Goal: Entertainment & Leisure: Consume media (video, audio)

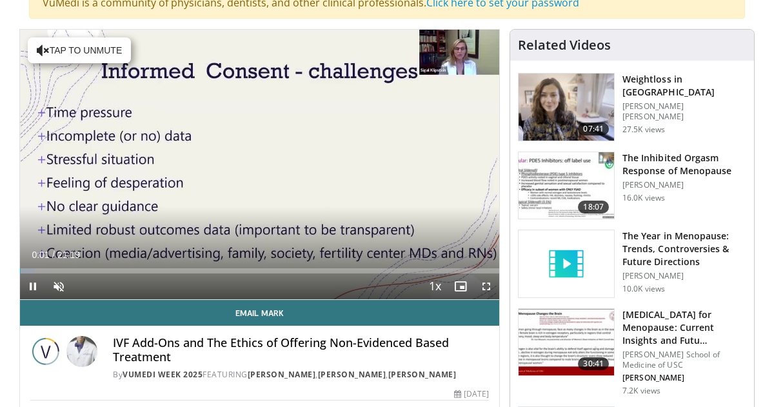
scroll to position [142, 0]
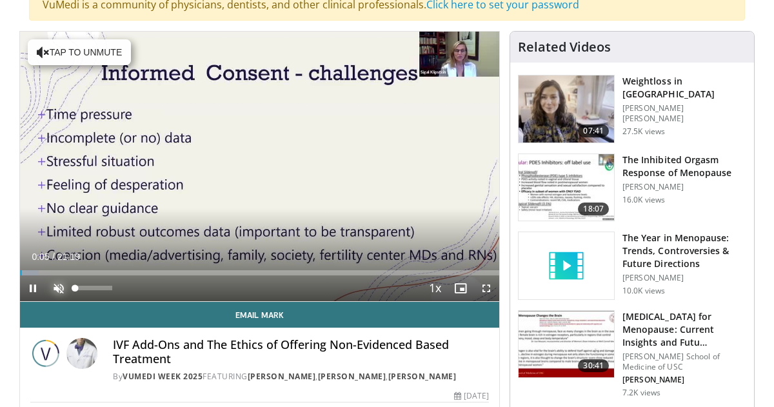
click at [59, 286] on span "Video Player" at bounding box center [59, 288] width 26 height 26
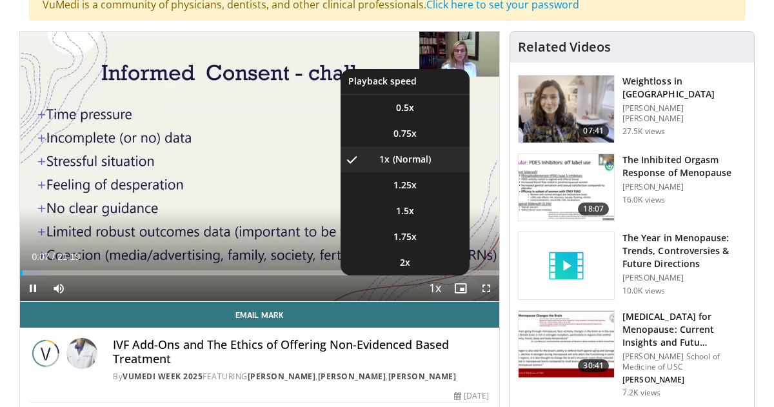
click at [437, 288] on span "Video Player" at bounding box center [435, 289] width 18 height 26
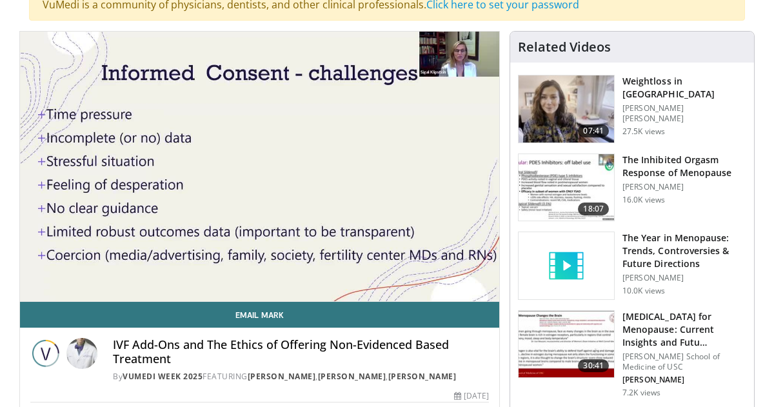
click at [437, 288] on div "10 seconds Tap to unmute" at bounding box center [259, 167] width 479 height 270
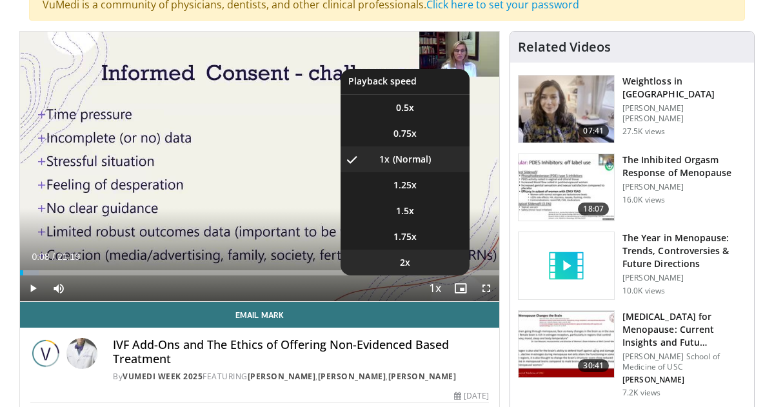
click at [406, 259] on span "2x" at bounding box center [405, 262] width 10 height 13
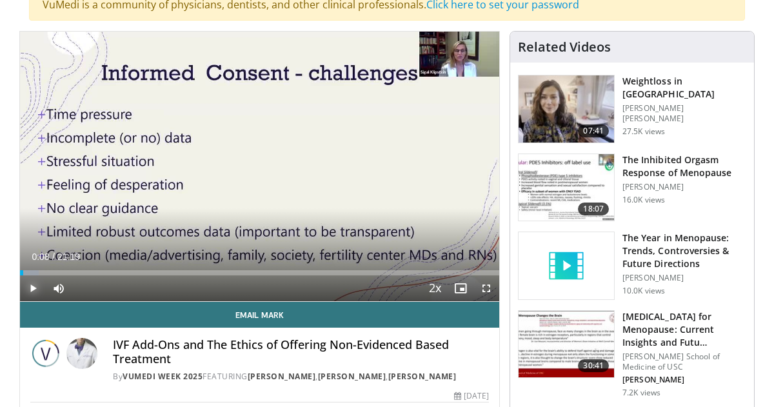
click at [32, 288] on span "Video Player" at bounding box center [33, 288] width 26 height 26
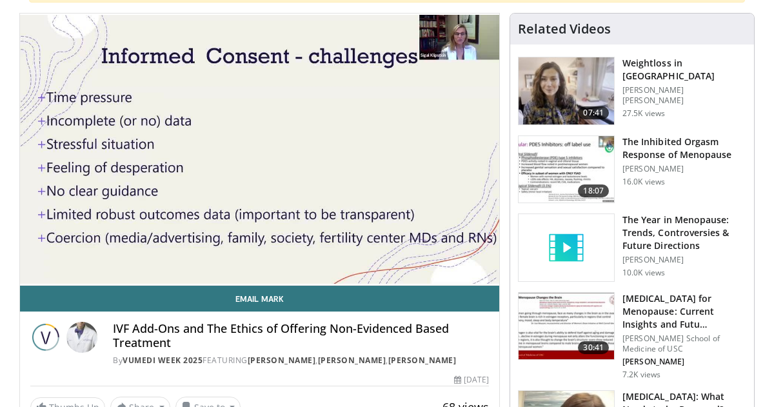
scroll to position [150, 0]
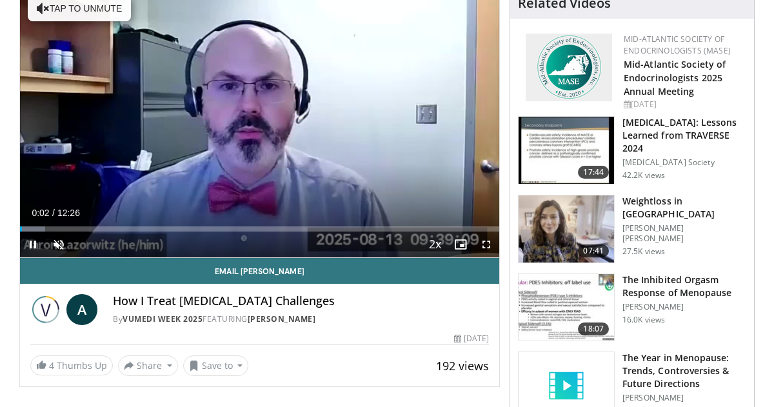
scroll to position [184, 0]
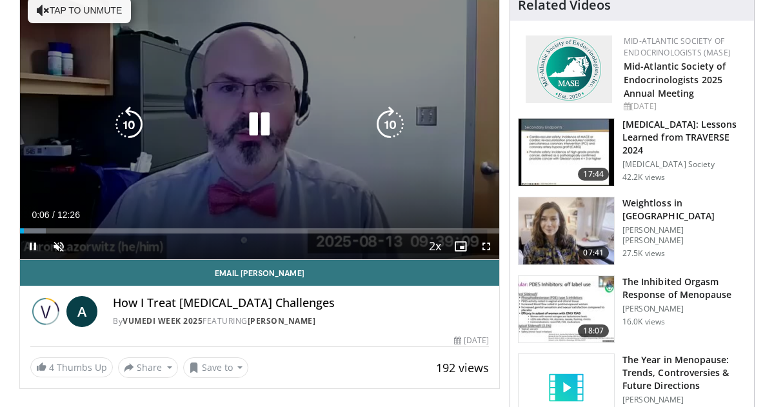
click at [201, 199] on div "10 seconds Tap to unmute" at bounding box center [259, 125] width 479 height 270
click at [264, 123] on icon "Video Player" at bounding box center [259, 124] width 36 height 36
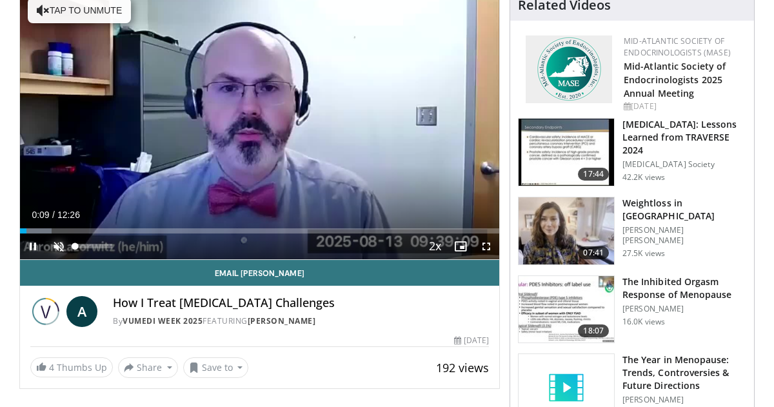
click at [54, 244] on span "Video Player" at bounding box center [59, 247] width 26 height 26
